Goal: Task Accomplishment & Management: Manage account settings

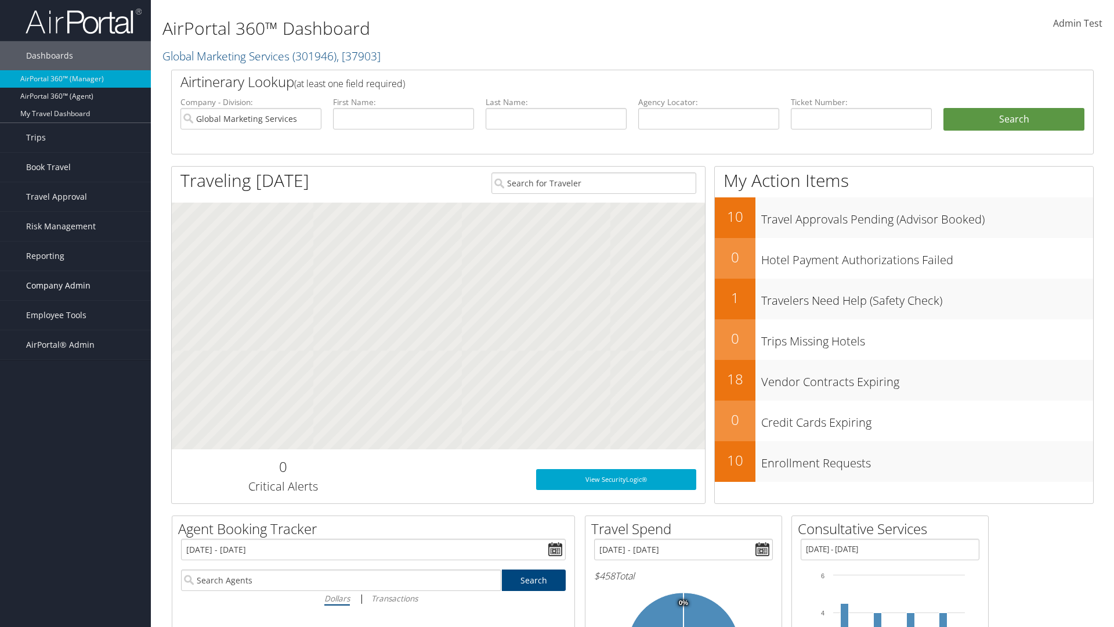
click at [75, 286] on span "Company Admin" at bounding box center [58, 285] width 64 height 29
click at [0, 0] on link "Travel Policy" at bounding box center [0, 0] width 0 height 0
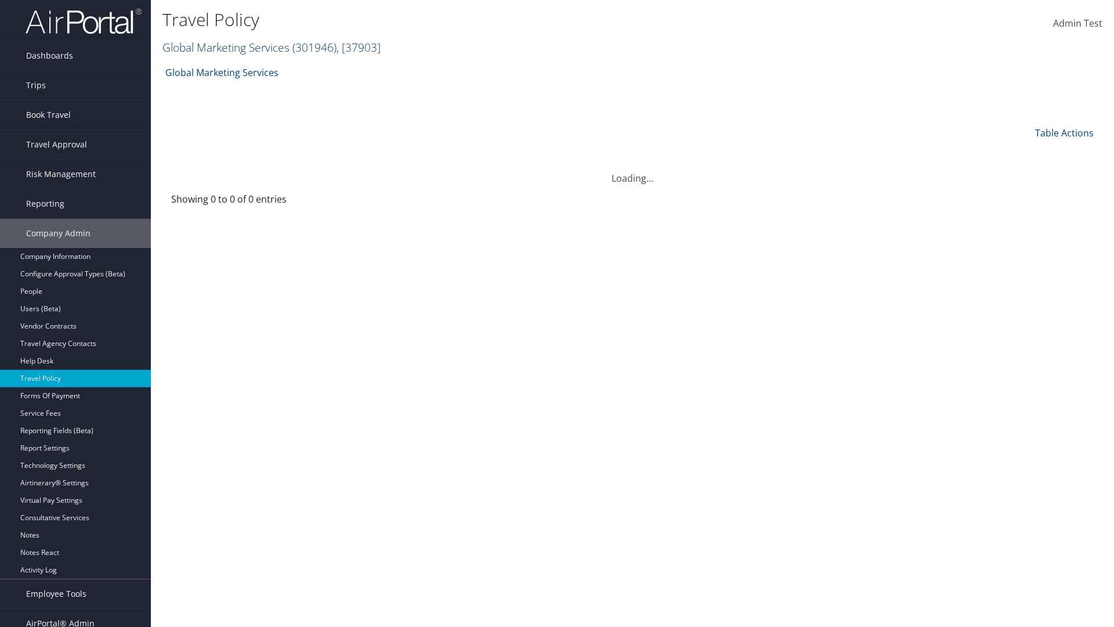
click at [225, 47] on link "Global Marketing Services ( 301946 ) , [ 37903 ]" at bounding box center [272, 47] width 218 height 16
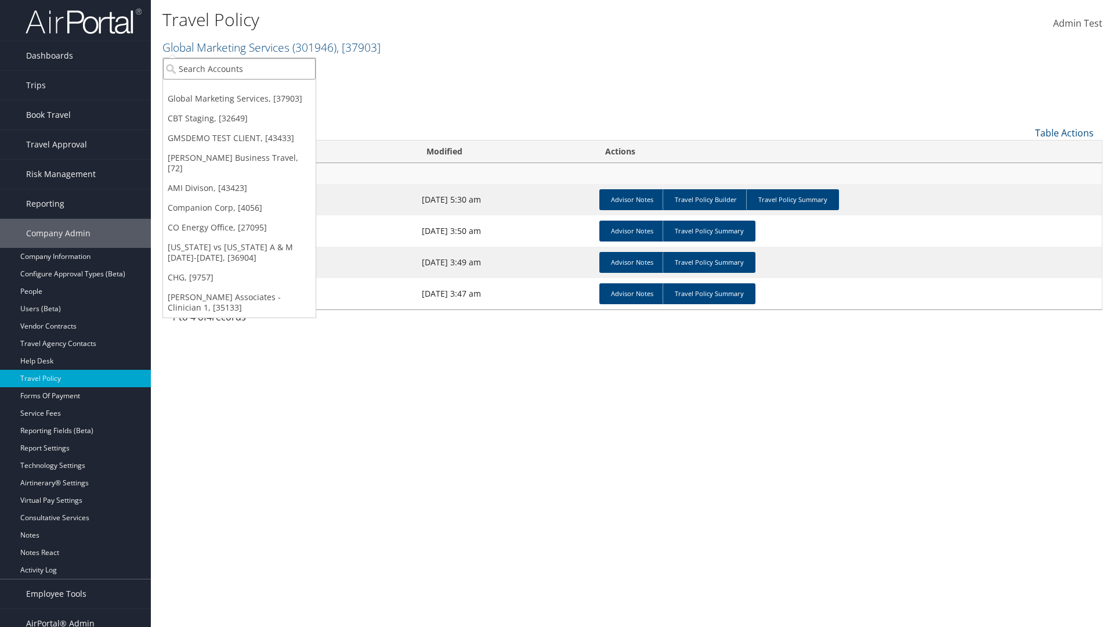
click at [239, 68] on input "search" at bounding box center [239, 68] width 153 height 21
type input "Global Marketing Services"
click at [250, 90] on div "Global Marketing Services (301946), [37903]" at bounding box center [250, 90] width 187 height 10
